Goal: Transaction & Acquisition: Purchase product/service

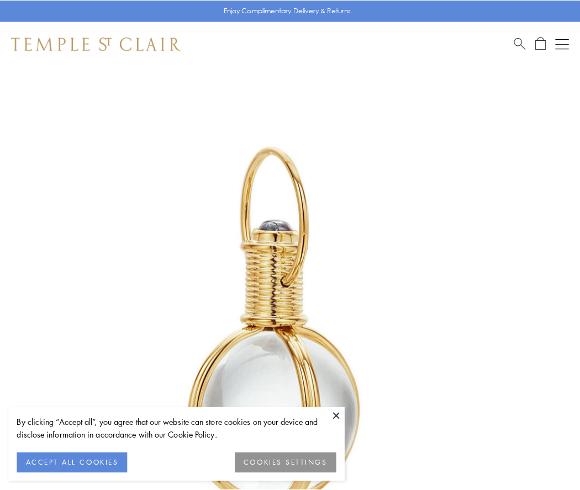
scroll to position [288, 0]
